Goal: Transaction & Acquisition: Purchase product/service

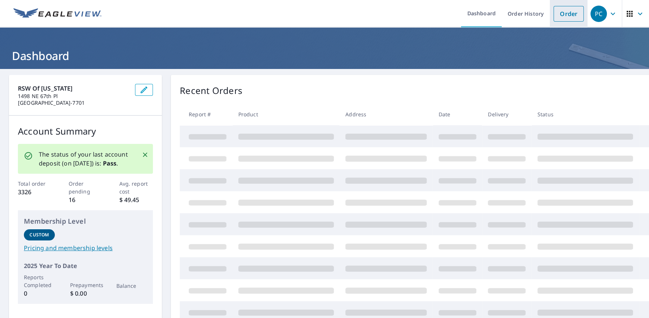
click at [559, 8] on link "Order" at bounding box center [568, 14] width 30 height 16
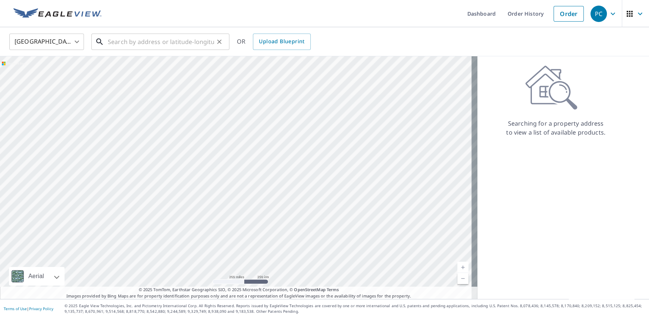
click at [126, 45] on input "text" at bounding box center [161, 41] width 106 height 21
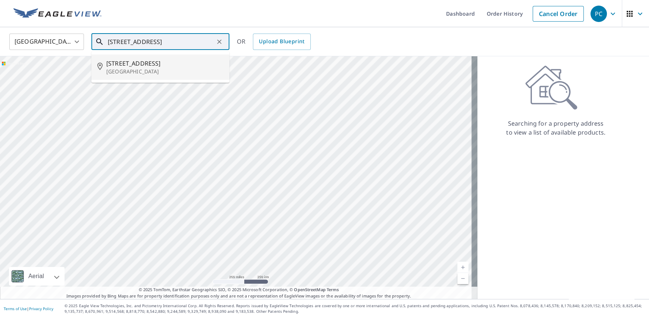
click at [142, 65] on span "[STREET_ADDRESS]" at bounding box center [164, 63] width 117 height 9
type input "[STREET_ADDRESS]"
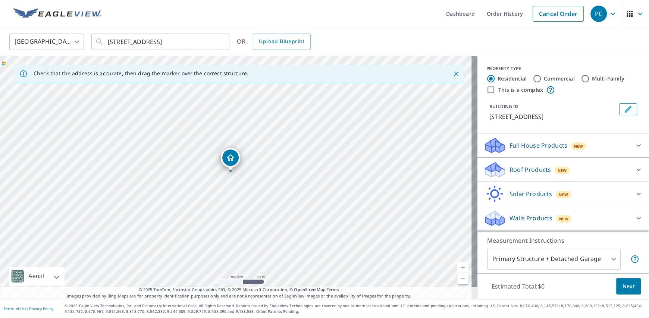
click at [524, 168] on p "Roof Products" at bounding box center [529, 169] width 41 height 9
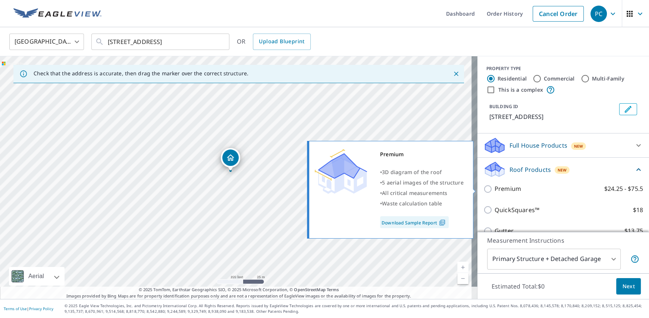
click at [494, 189] on p "Premium" at bounding box center [507, 188] width 26 height 9
click at [492, 189] on input "Premium $24.25 - $75.5" at bounding box center [488, 189] width 11 height 9
checkbox input "true"
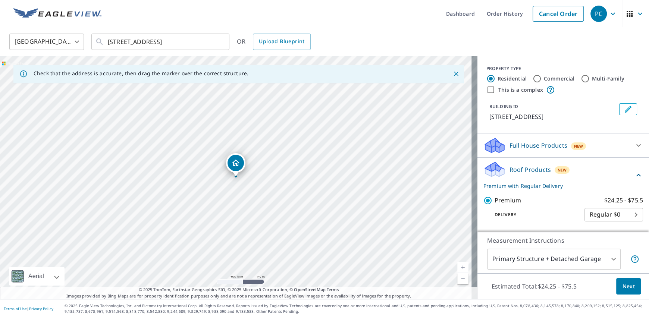
click at [622, 286] on span "Next" at bounding box center [628, 286] width 13 height 9
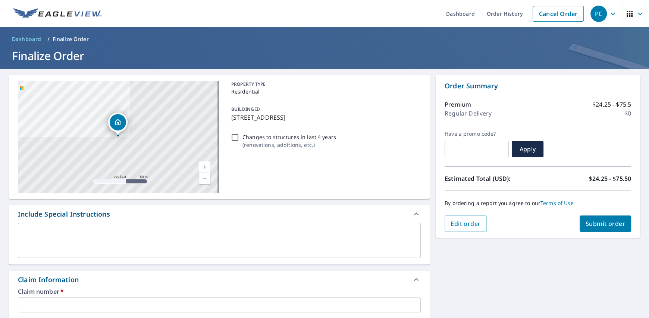
click at [192, 229] on div "x ​" at bounding box center [219, 240] width 403 height 35
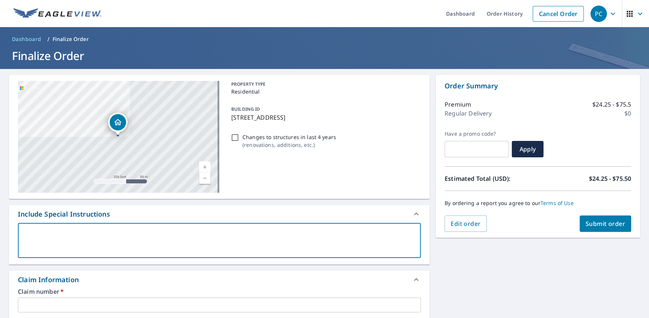
type textarea "H"
type textarea "x"
type textarea "Ho"
type textarea "x"
type textarea "Hou"
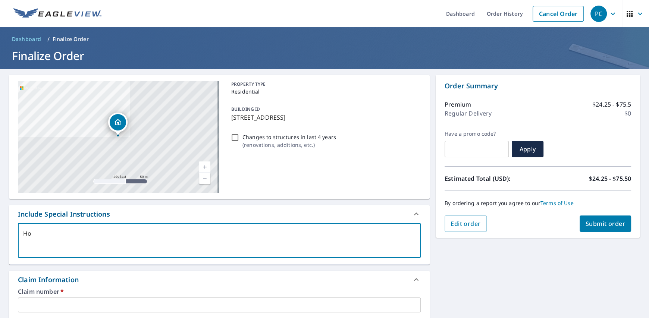
type textarea "x"
type textarea "Hous"
type textarea "x"
type textarea "House"
type textarea "x"
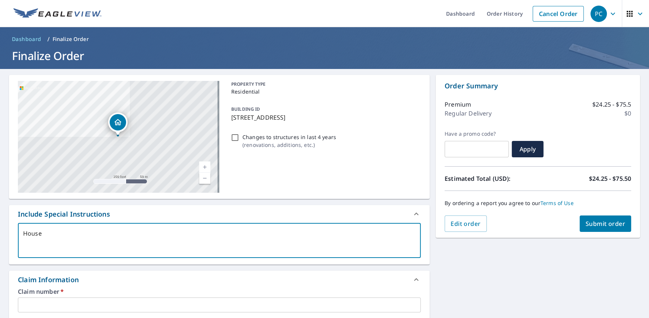
type textarea "House"
type textarea "x"
type textarea "House a"
type textarea "x"
type textarea "House an"
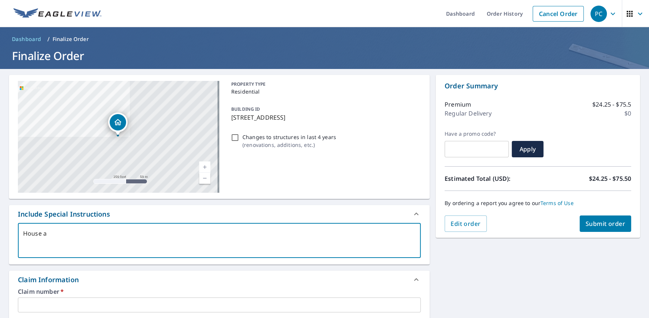
type textarea "x"
type textarea "House and"
type textarea "x"
type textarea "House and"
type textarea "x"
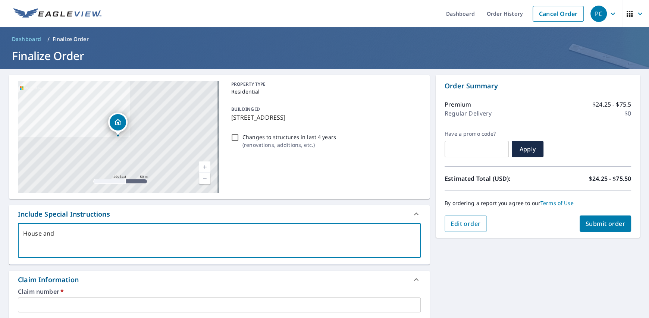
type textarea "House and g"
type textarea "x"
type textarea "House and [GEOGRAPHIC_DATA]"
type textarea "x"
type textarea "House and gar"
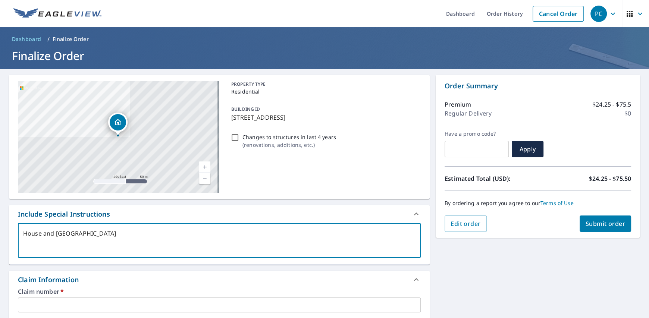
type textarea "x"
type textarea "House and gara"
type textarea "x"
type textarea "House and garag"
type textarea "x"
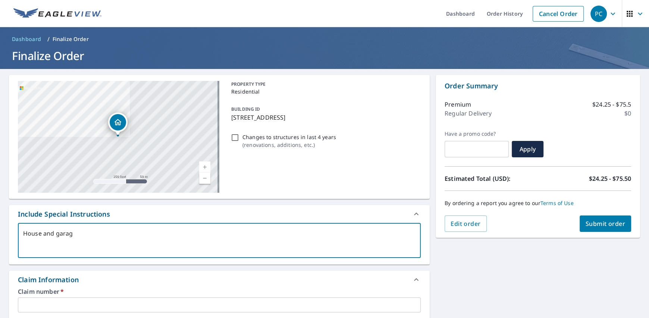
type textarea "House and garage"
type textarea "x"
type textarea "House and garage"
type textarea "x"
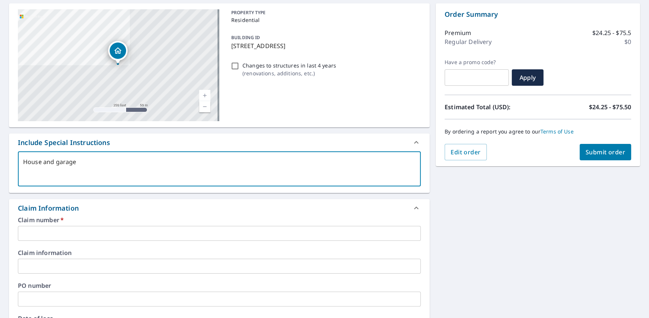
scroll to position [75, 0]
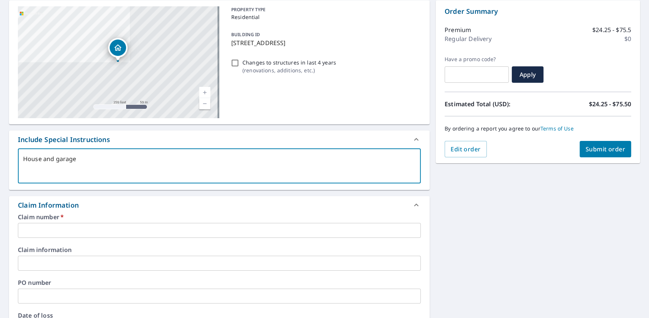
type textarea "House and garage"
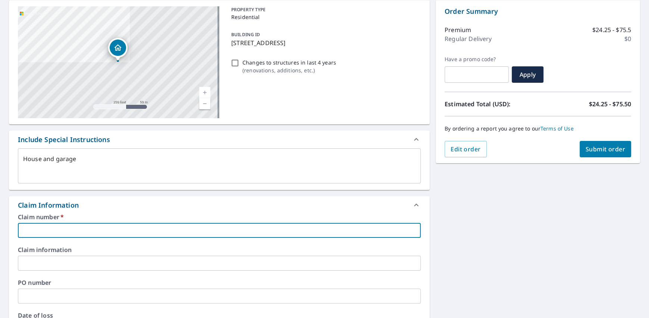
click at [70, 230] on input "text" at bounding box center [219, 230] width 403 height 15
type textarea "x"
type input "H"
type textarea "x"
type input "Ho"
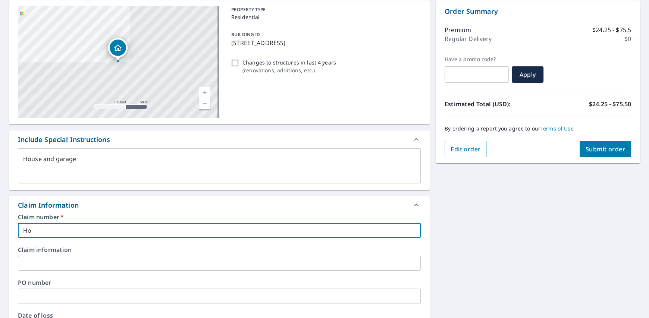
type textarea "x"
type input "Hol"
type textarea "x"
type input "[PERSON_NAME]"
type textarea "x"
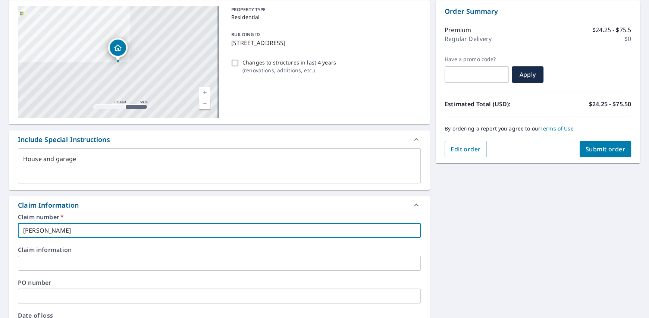
type input "Holtm"
type textarea "x"
type input "Holtme"
type textarea "x"
type input "Holtmey"
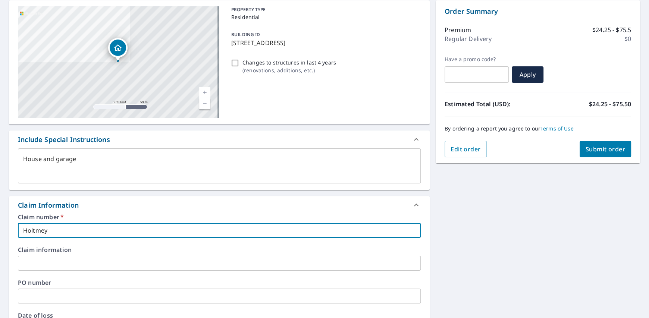
type textarea "x"
type input "Holtmeye"
type textarea "x"
type input "[PERSON_NAME]"
type textarea "x"
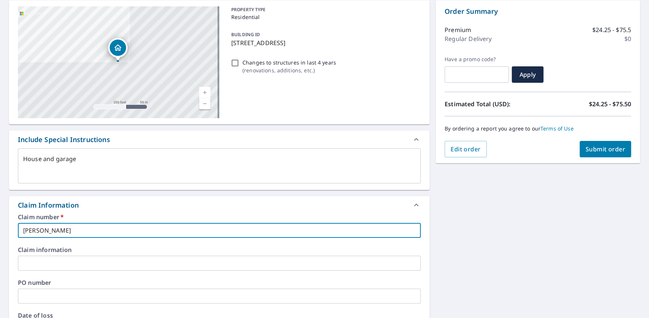
type input "Holtmeyer3"
type textarea "x"
type input "Holtmeyer32"
type textarea "x"
type input "Holtmeyer320"
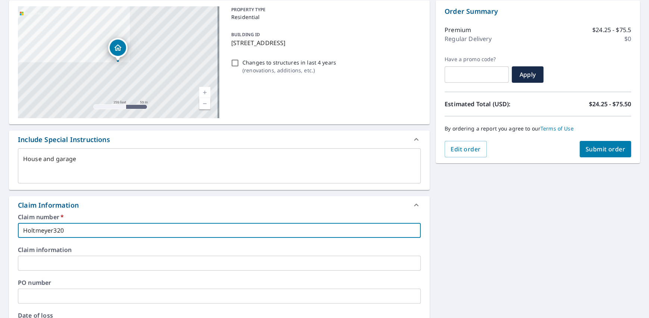
type textarea "x"
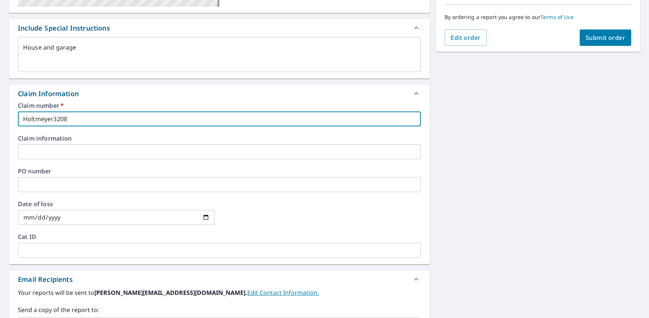
scroll to position [298, 0]
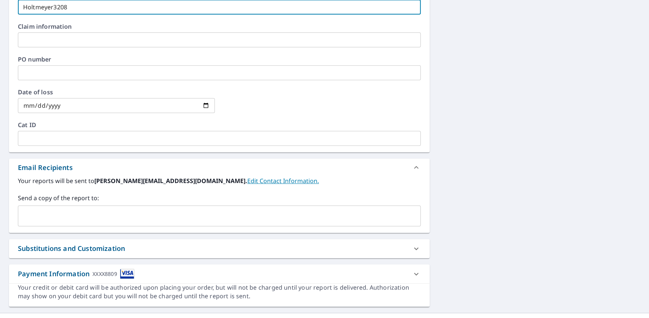
type input "Holtmeyer3208"
click at [54, 217] on input "text" at bounding box center [213, 216] width 385 height 14
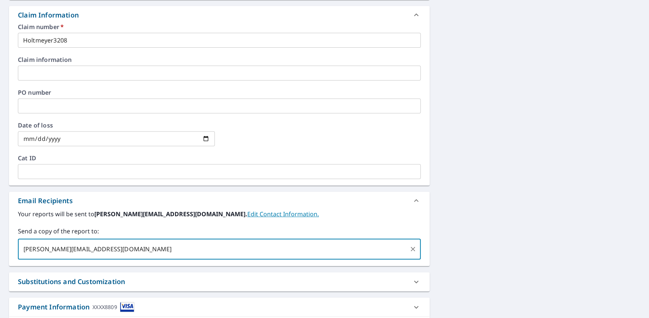
scroll to position [162, 0]
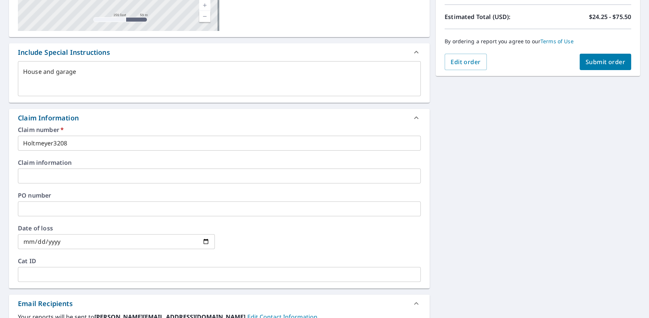
type input "[PERSON_NAME][EMAIL_ADDRESS][DOMAIN_NAME]"
type textarea "x"
click at [597, 58] on span "Submit order" at bounding box center [605, 62] width 40 height 8
type textarea "x"
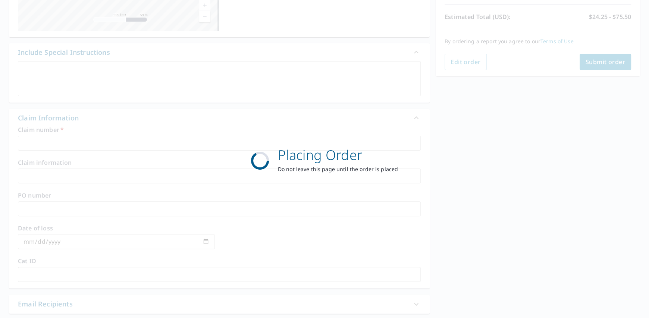
scroll to position [120, 0]
